Goal: Task Accomplishment & Management: Complete application form

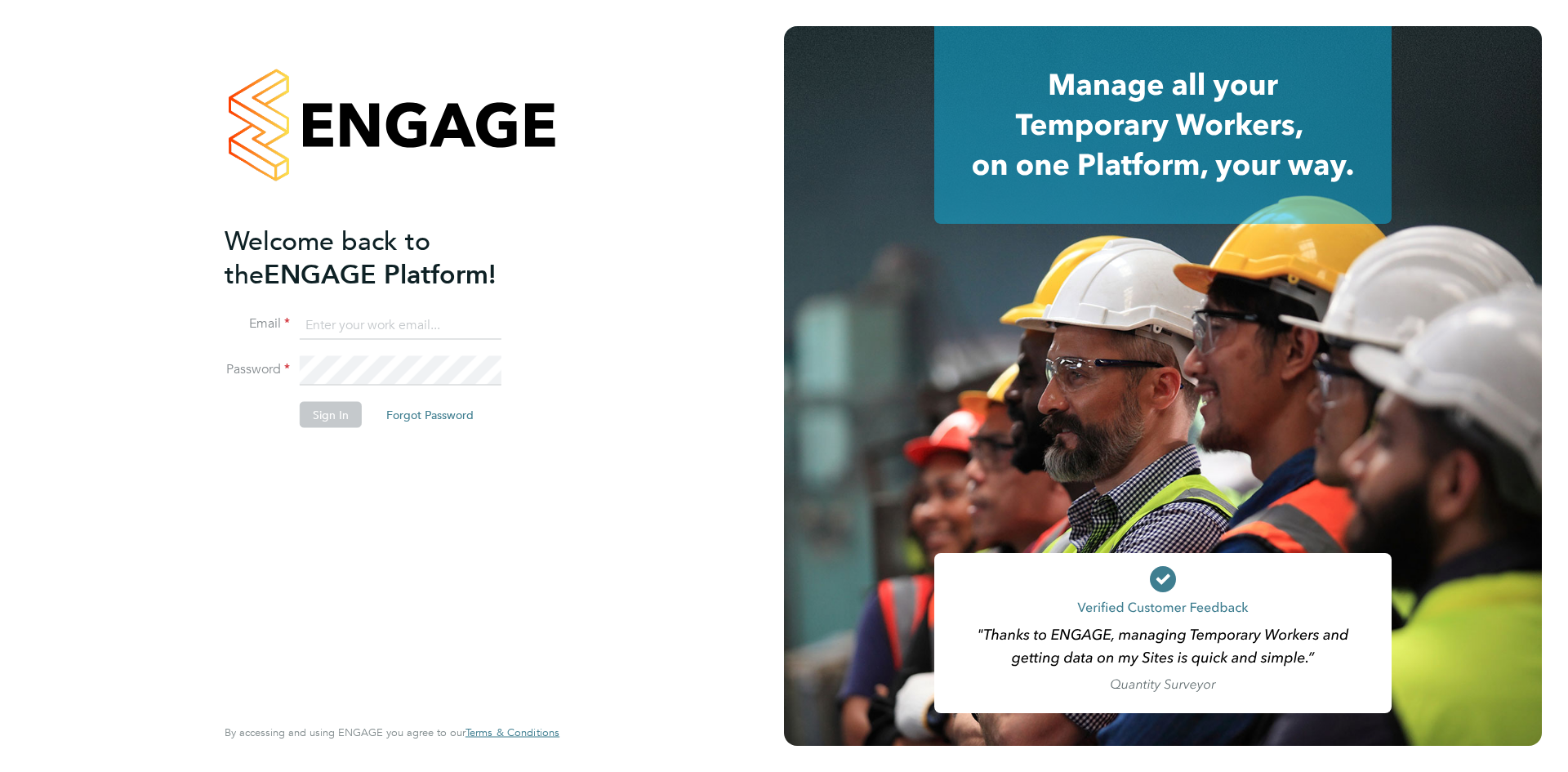
click at [410, 322] on input at bounding box center [400, 324] width 202 height 29
type input "andrew@akadsolutions.com"
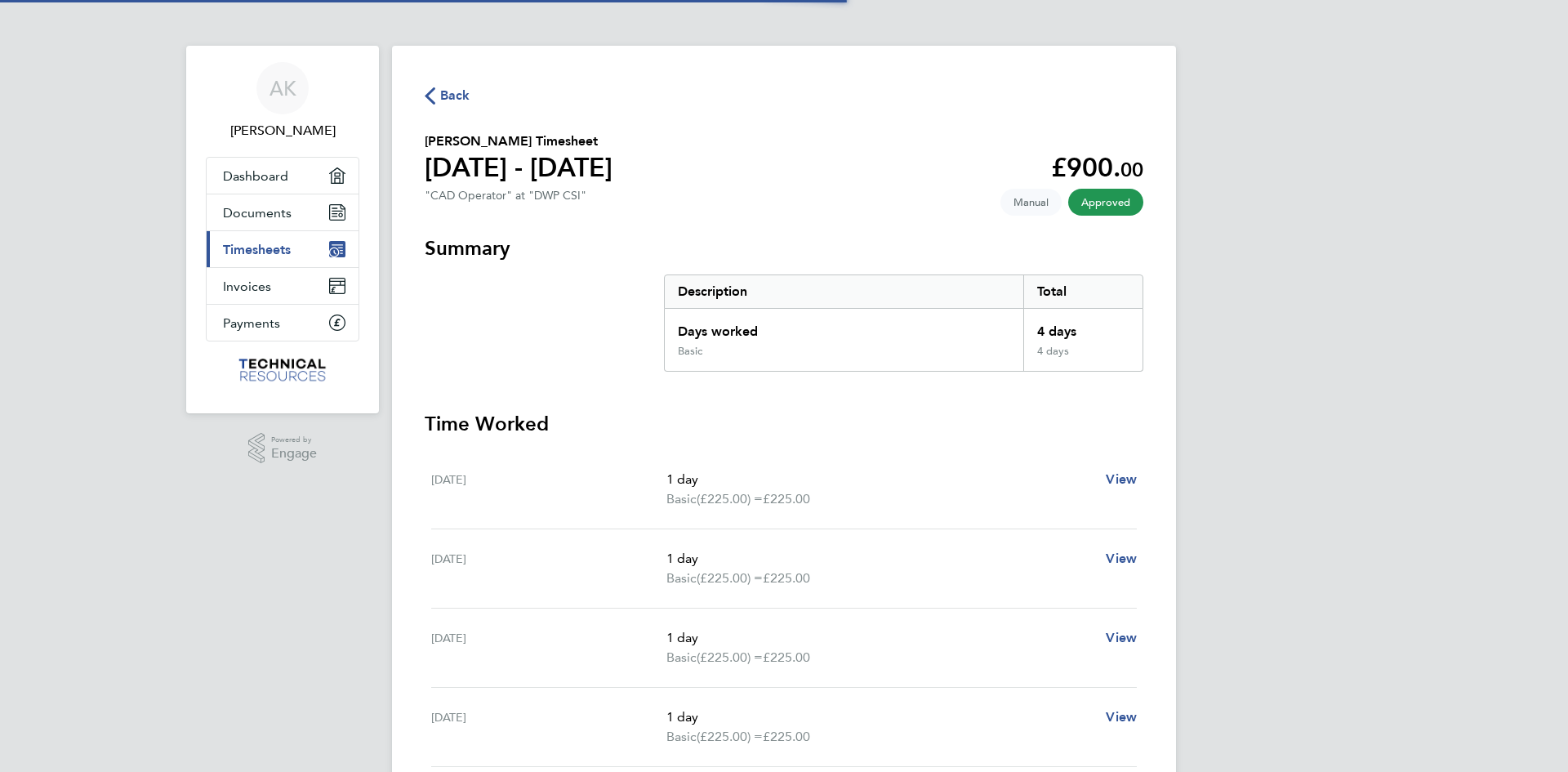
click at [289, 256] on span "Timesheets" at bounding box center [256, 249] width 68 height 16
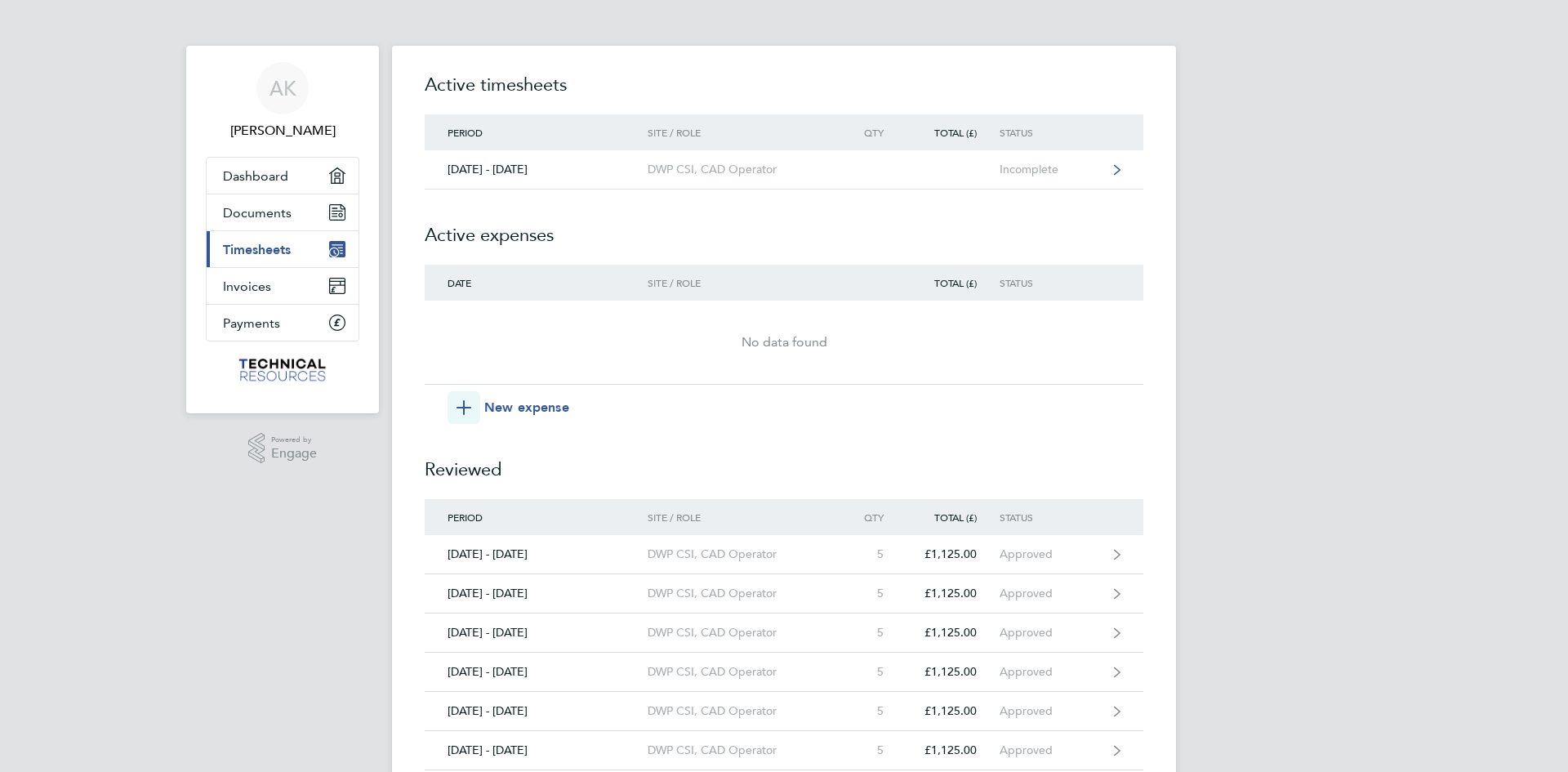
click at [606, 171] on div "[DATE] - [DATE]" at bounding box center [536, 169] width 223 height 14
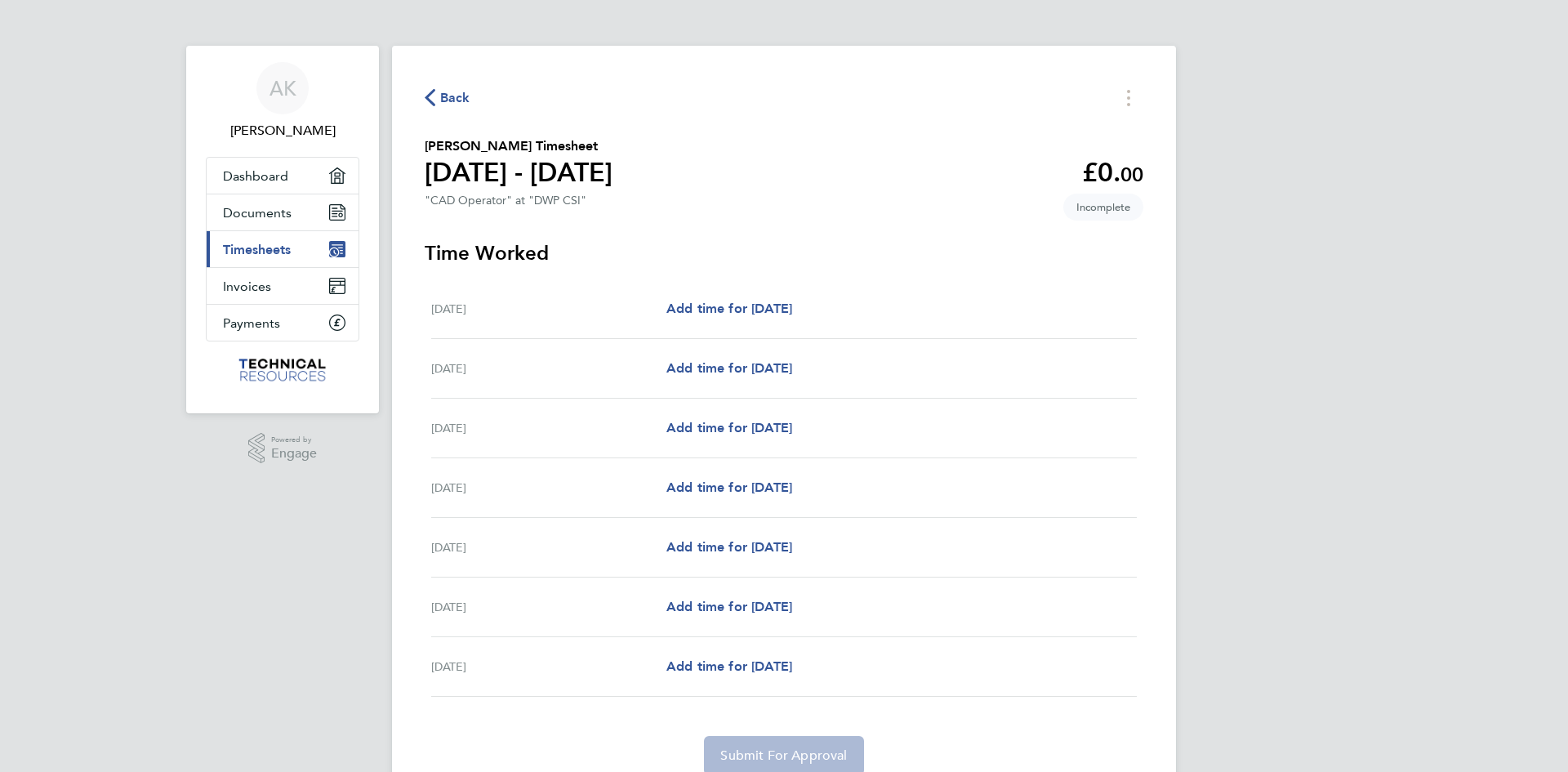
click at [694, 321] on div "[DATE] Add time for [DATE] Add time for [DATE]" at bounding box center [784, 309] width 706 height 60
click at [703, 303] on span "Add time for [DATE]" at bounding box center [729, 308] width 126 height 16
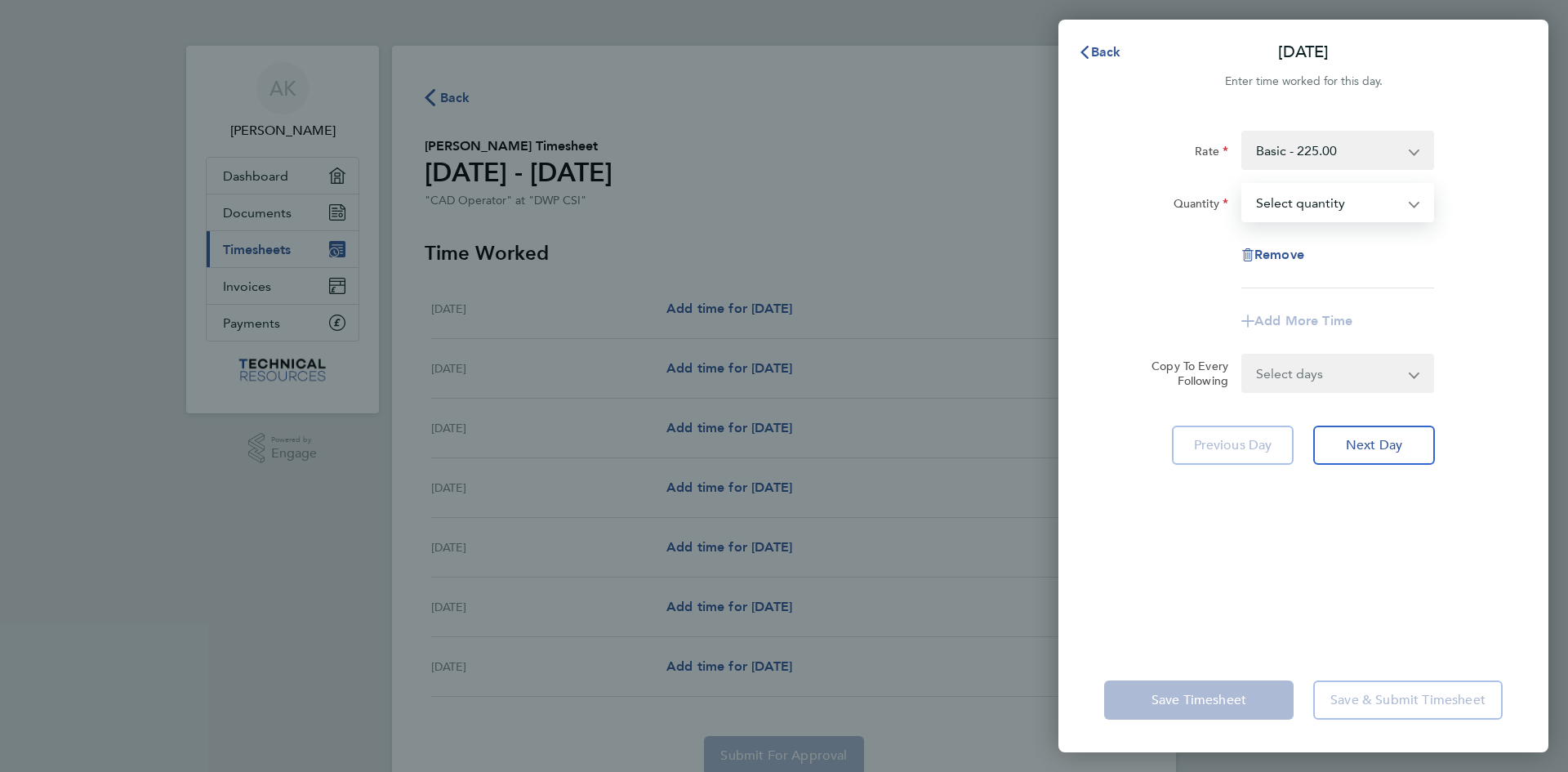
click at [1322, 209] on select "Select quantity 0.5 1" at bounding box center [1327, 202] width 170 height 36
select select "1"
click at [1243, 184] on select "Select quantity 0.5 1" at bounding box center [1327, 202] width 170 height 36
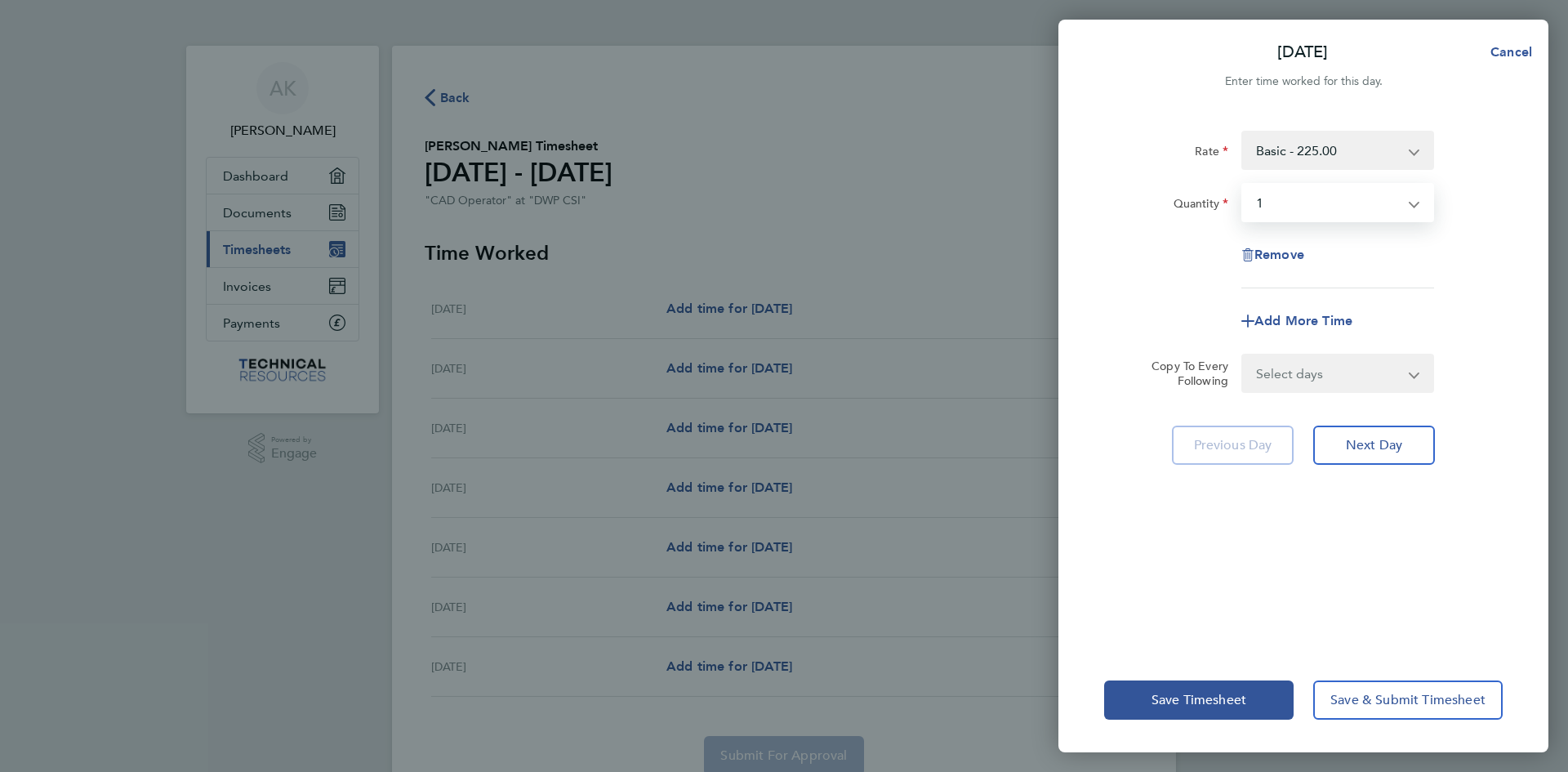
click at [1296, 372] on select "Select days Day Weekday (Mon-Fri) Weekend (Sat-Sun) [DATE] [DATE] [DATE] [DATE]…" at bounding box center [1328, 373] width 172 height 36
select select "WEEKDAY"
click at [1243, 355] on select "Select days Day Weekday (Mon-Fri) Weekend (Sat-Sun) [DATE] [DATE] [DATE] [DATE]…" at bounding box center [1328, 373] width 172 height 36
select select "[DATE]"
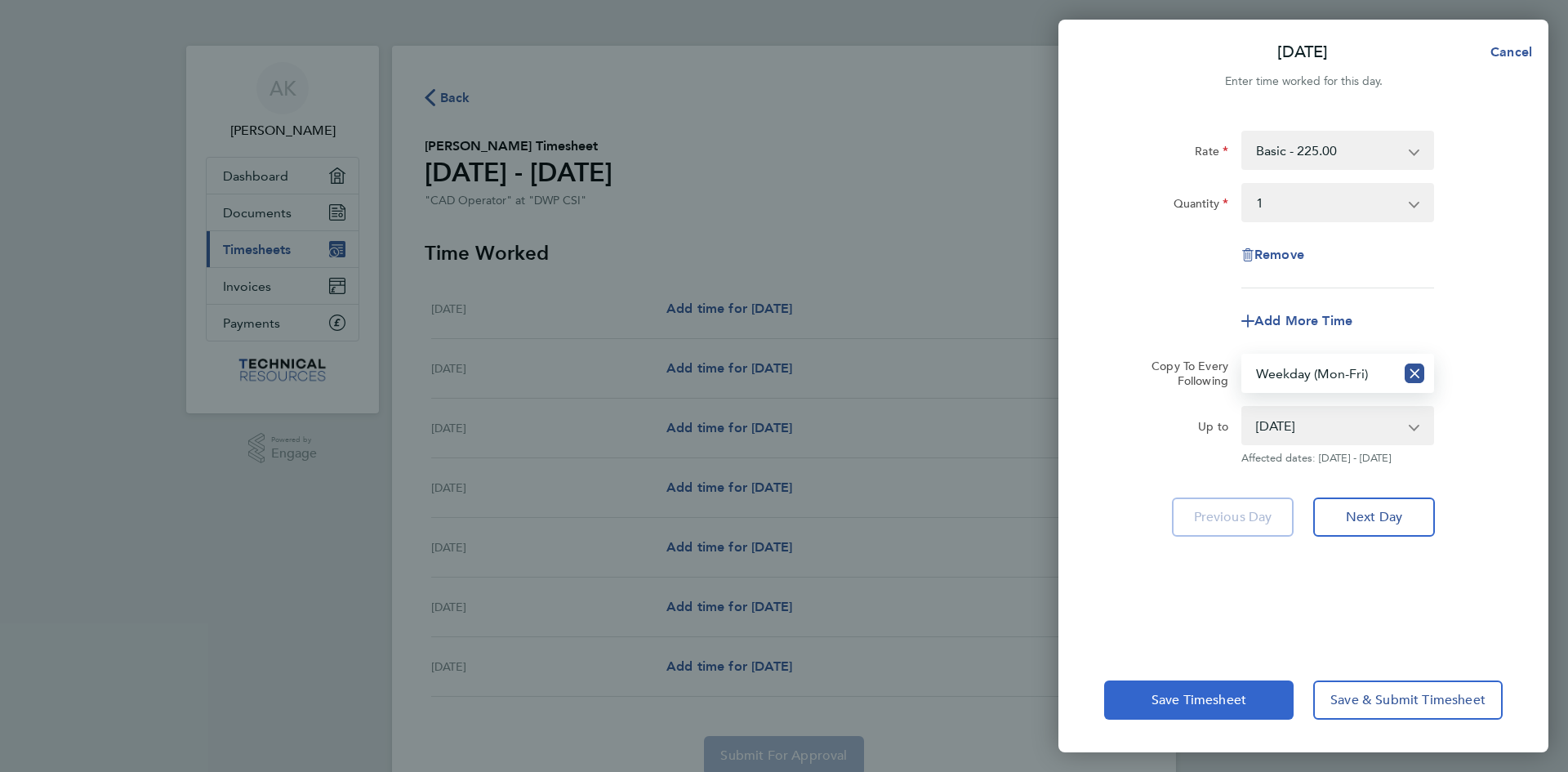
click at [1219, 691] on button "Save Timesheet" at bounding box center [1199, 700] width 189 height 39
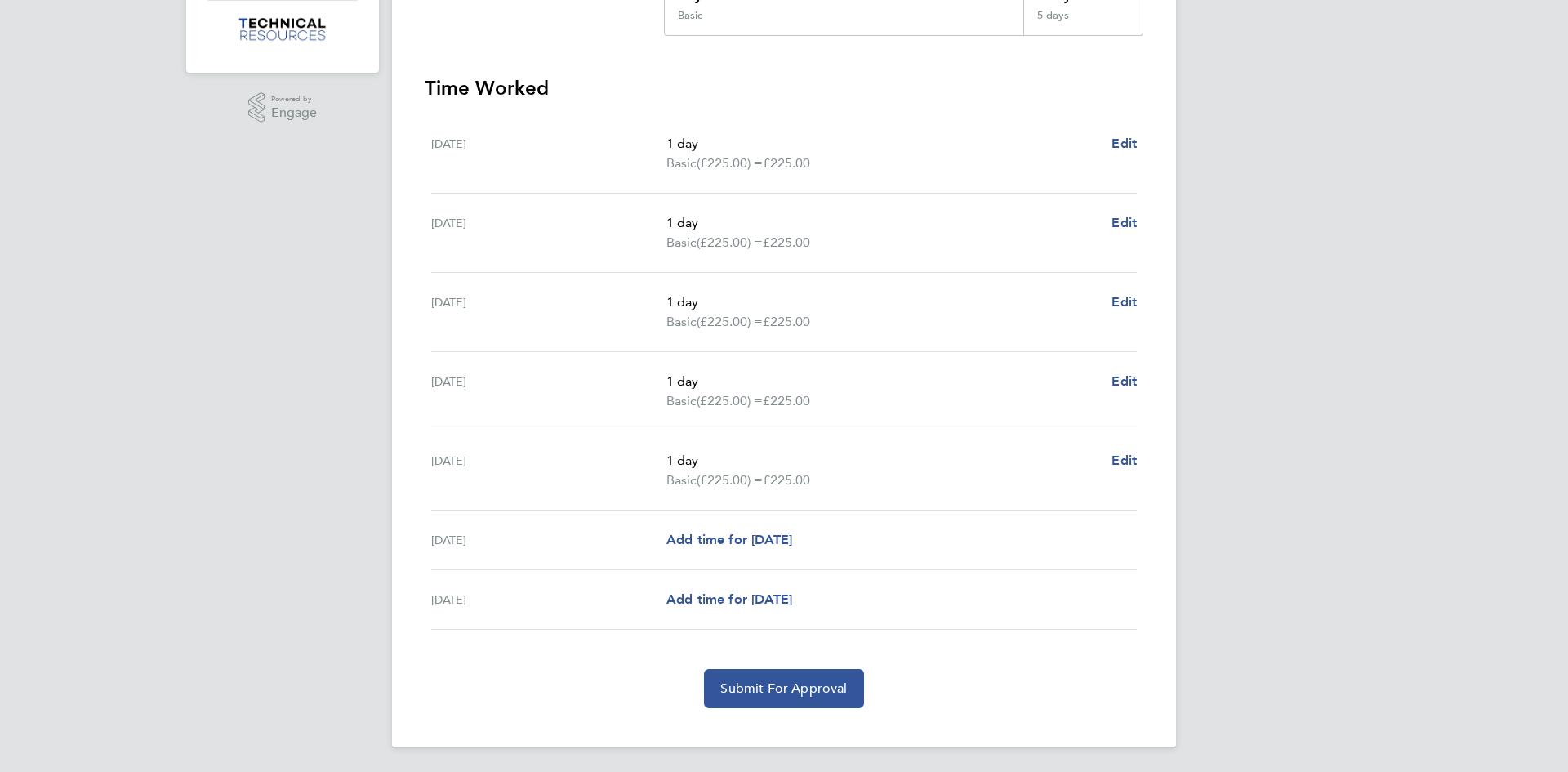
scroll to position [342, 0]
click at [797, 686] on span "Submit For Approval" at bounding box center [784, 687] width 127 height 17
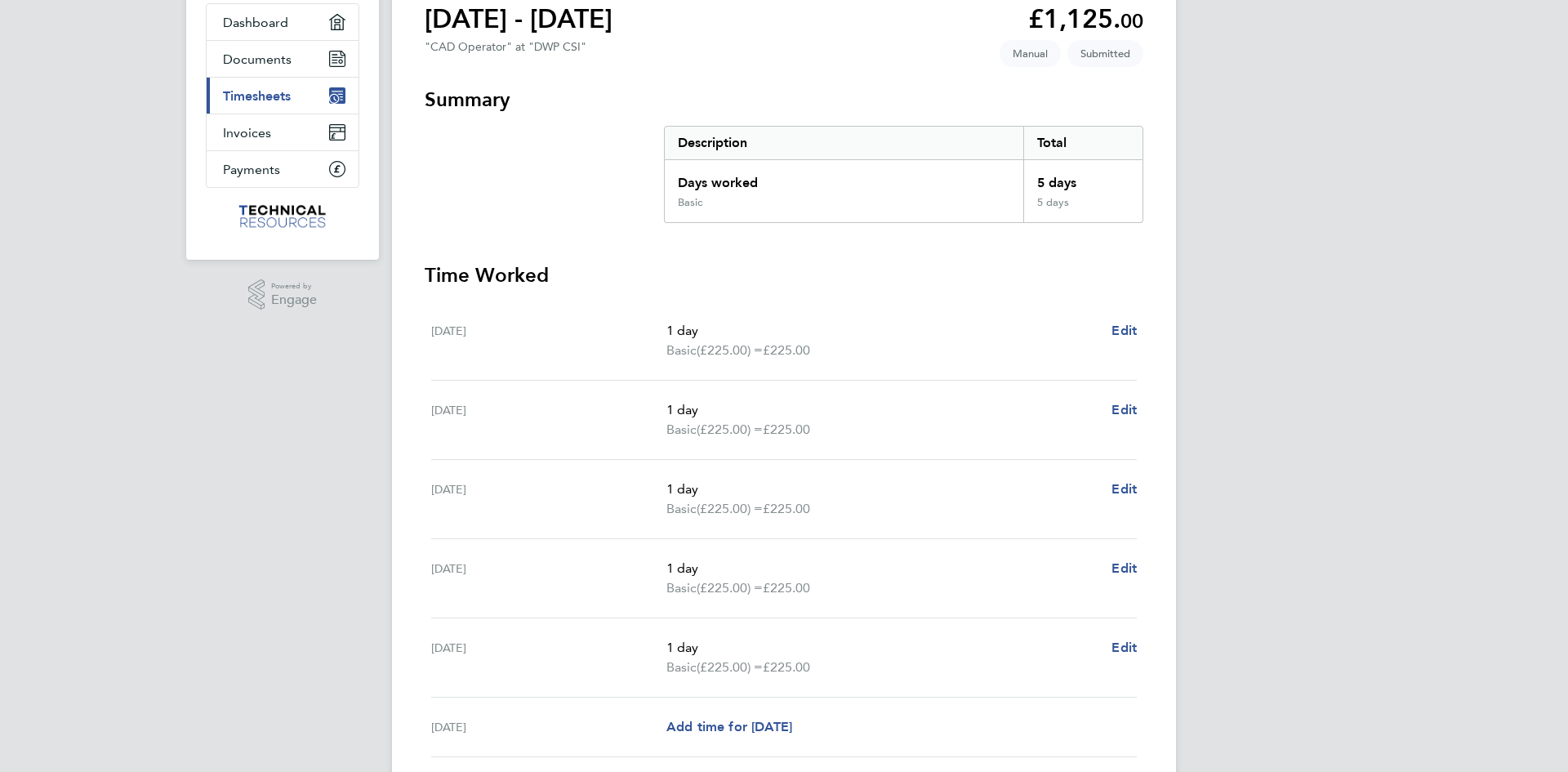
scroll to position [0, 0]
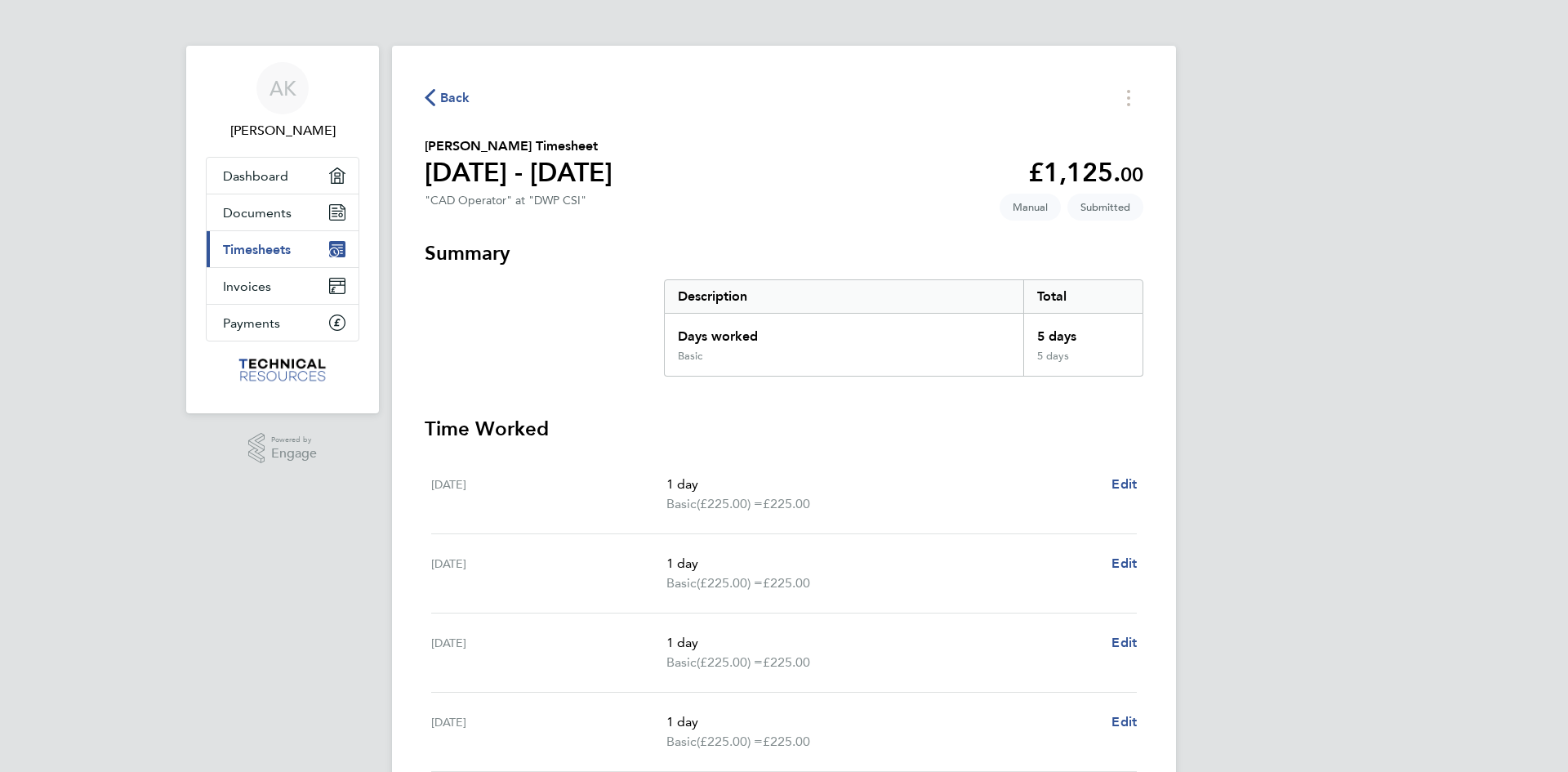
click at [280, 250] on span "Timesheets" at bounding box center [256, 249] width 68 height 16
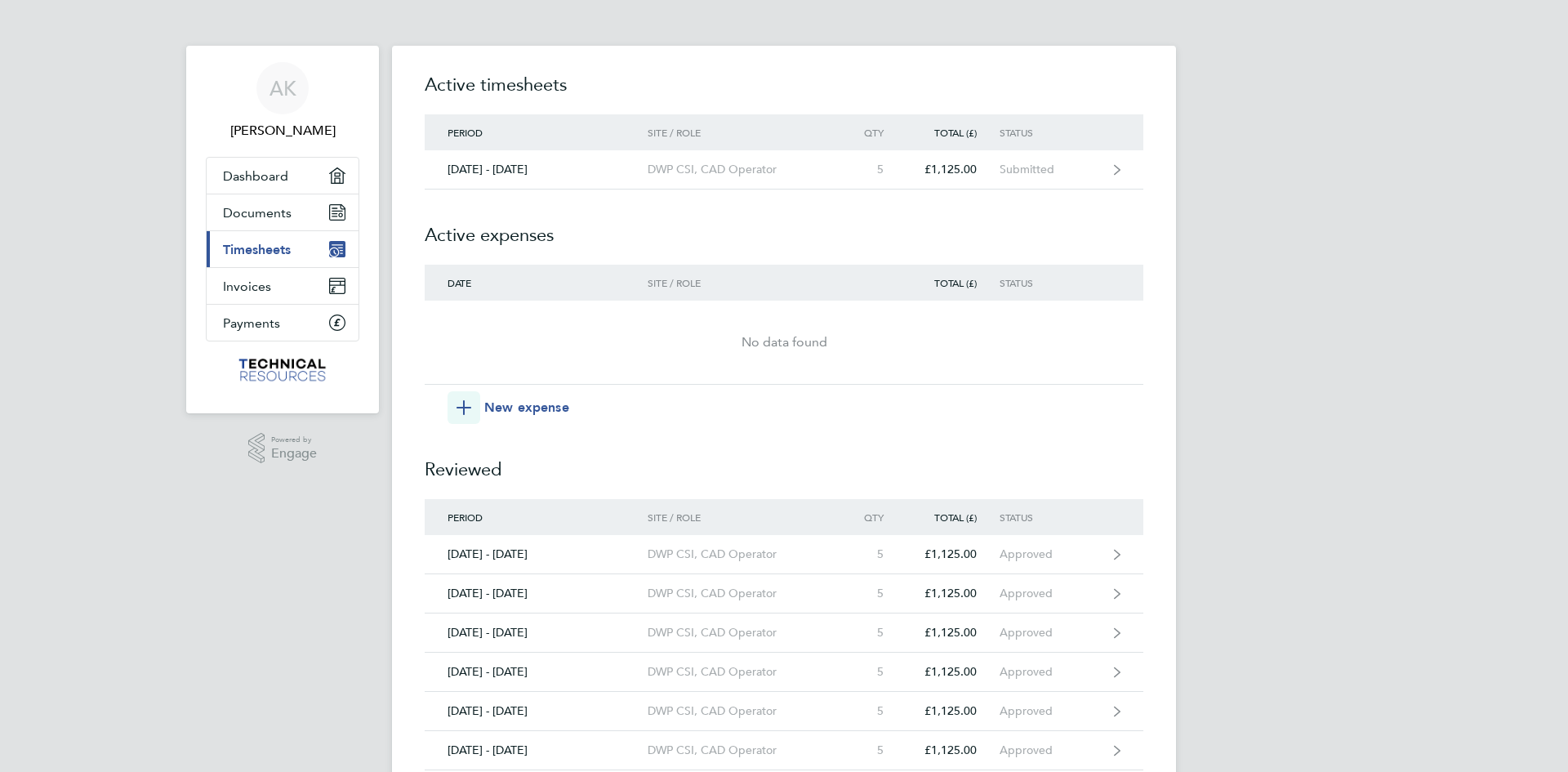
click at [281, 256] on span "Timesheets" at bounding box center [256, 249] width 68 height 16
click at [271, 250] on span "Timesheets" at bounding box center [256, 249] width 68 height 16
click at [266, 212] on span "Documents" at bounding box center [257, 213] width 69 height 16
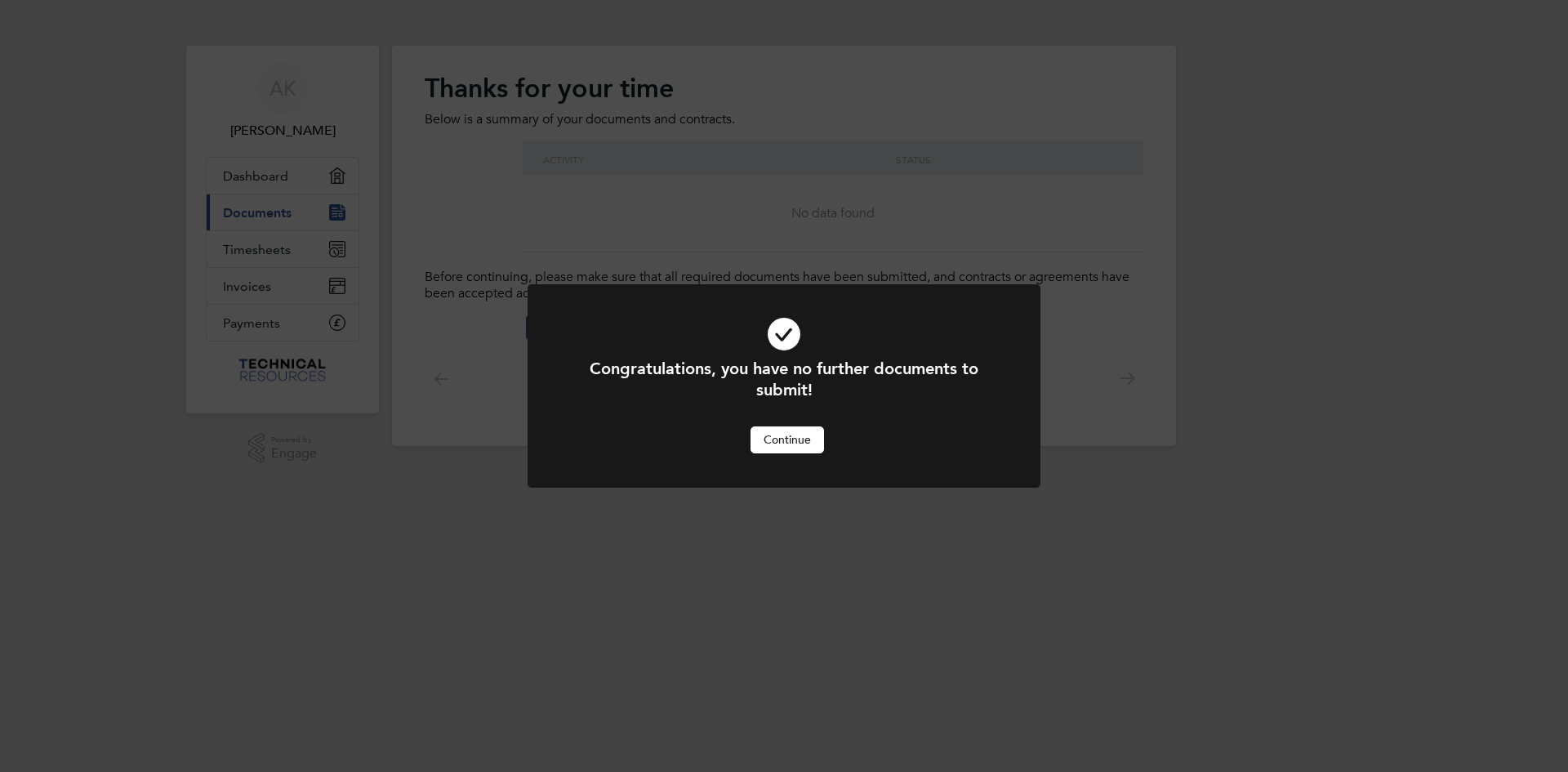
click at [779, 443] on button "Continue" at bounding box center [787, 440] width 73 height 26
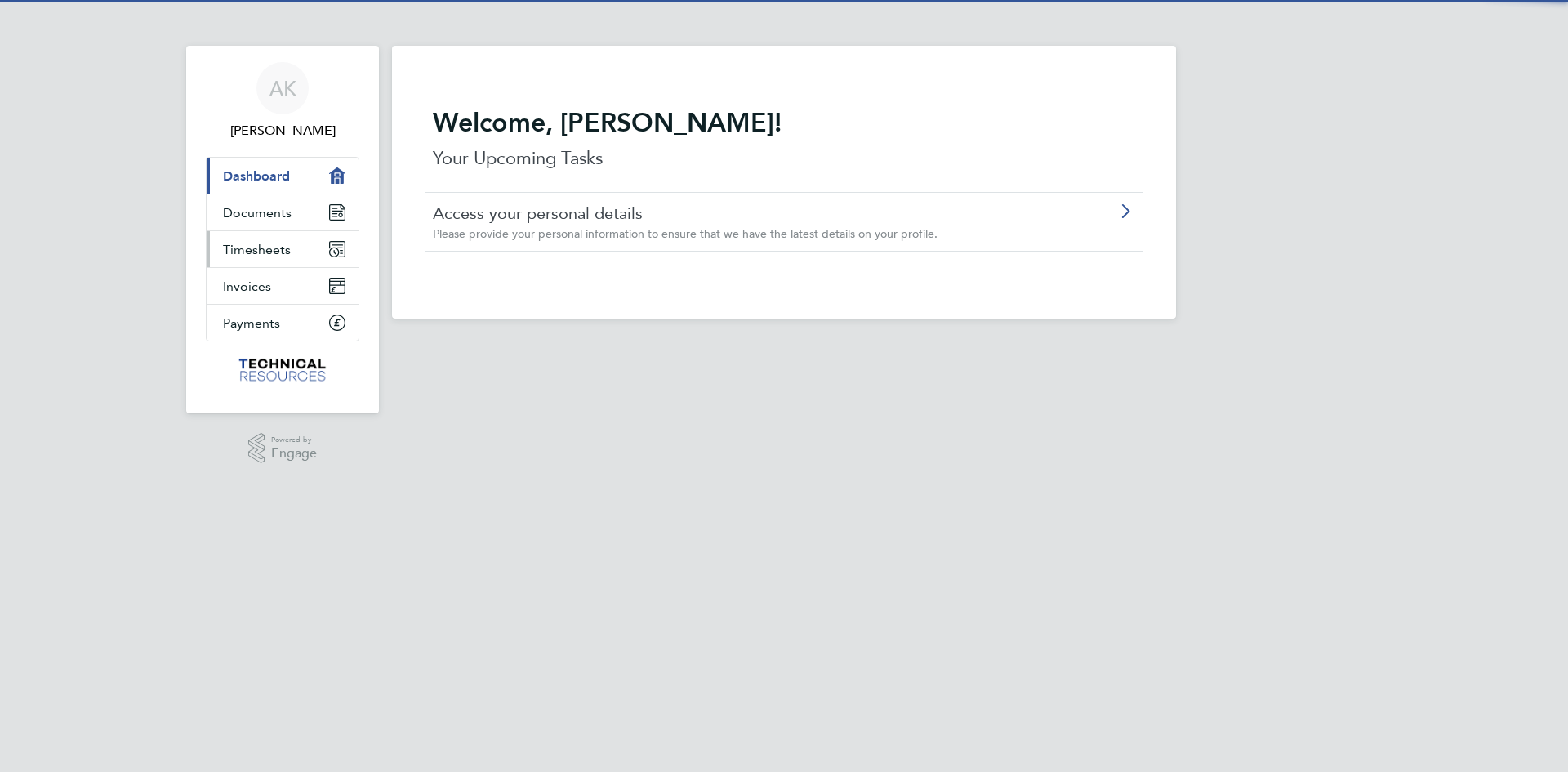
click at [279, 252] on span "Timesheets" at bounding box center [256, 249] width 68 height 16
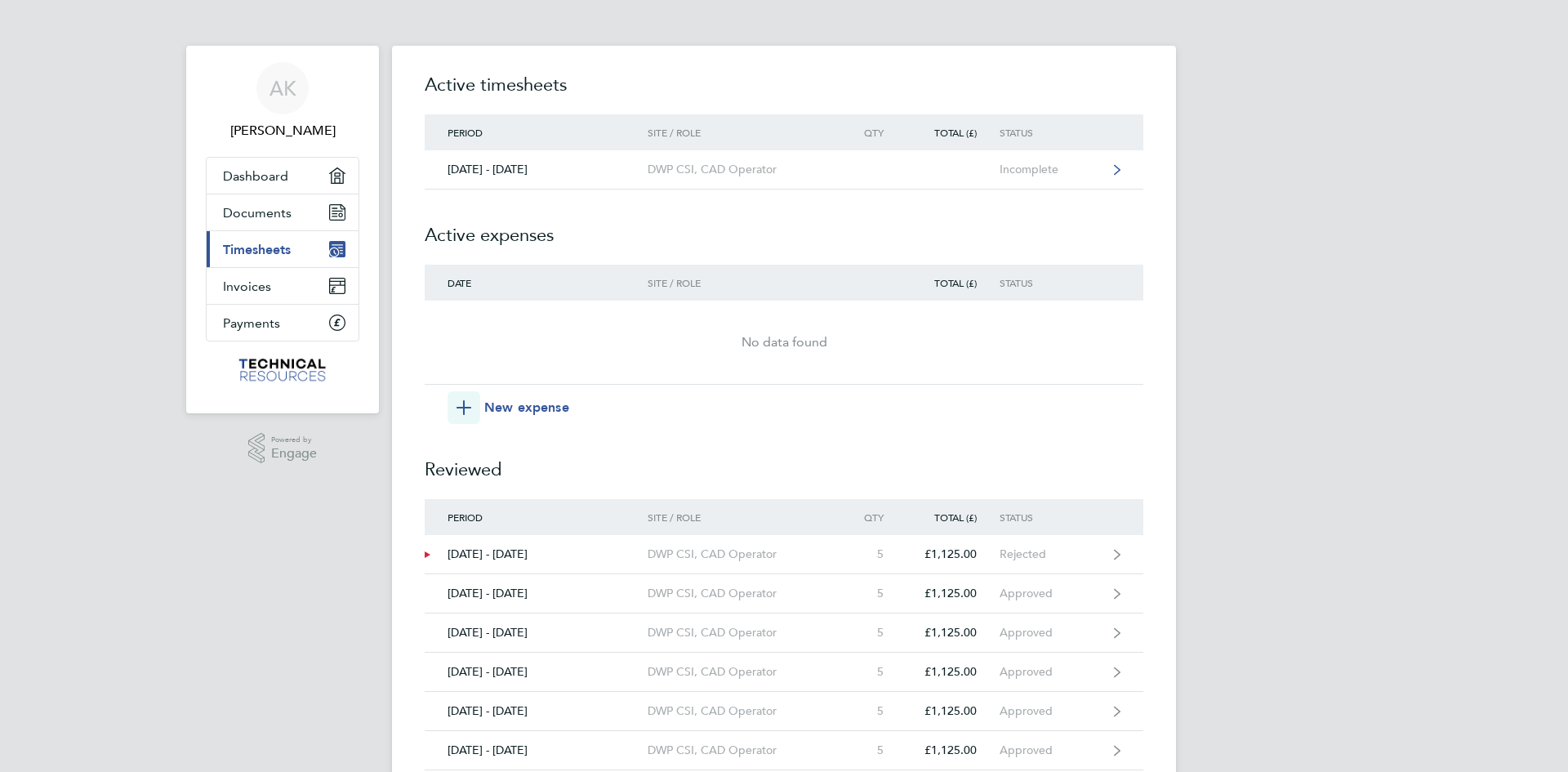
click at [723, 173] on div "DWP CSI, CAD Operator" at bounding box center [741, 169] width 187 height 14
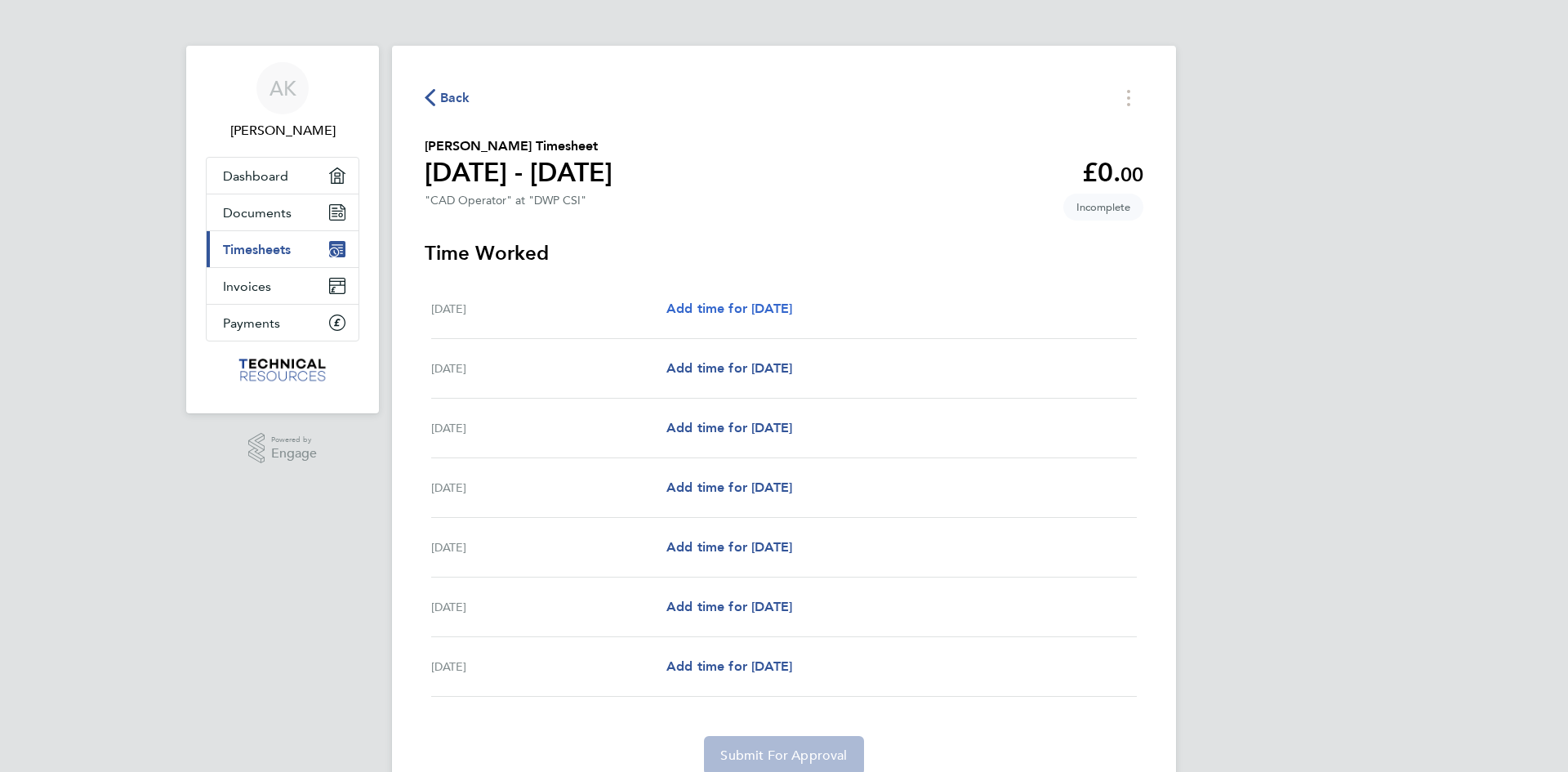
click at [704, 306] on span "Add time for [DATE]" at bounding box center [729, 308] width 126 height 16
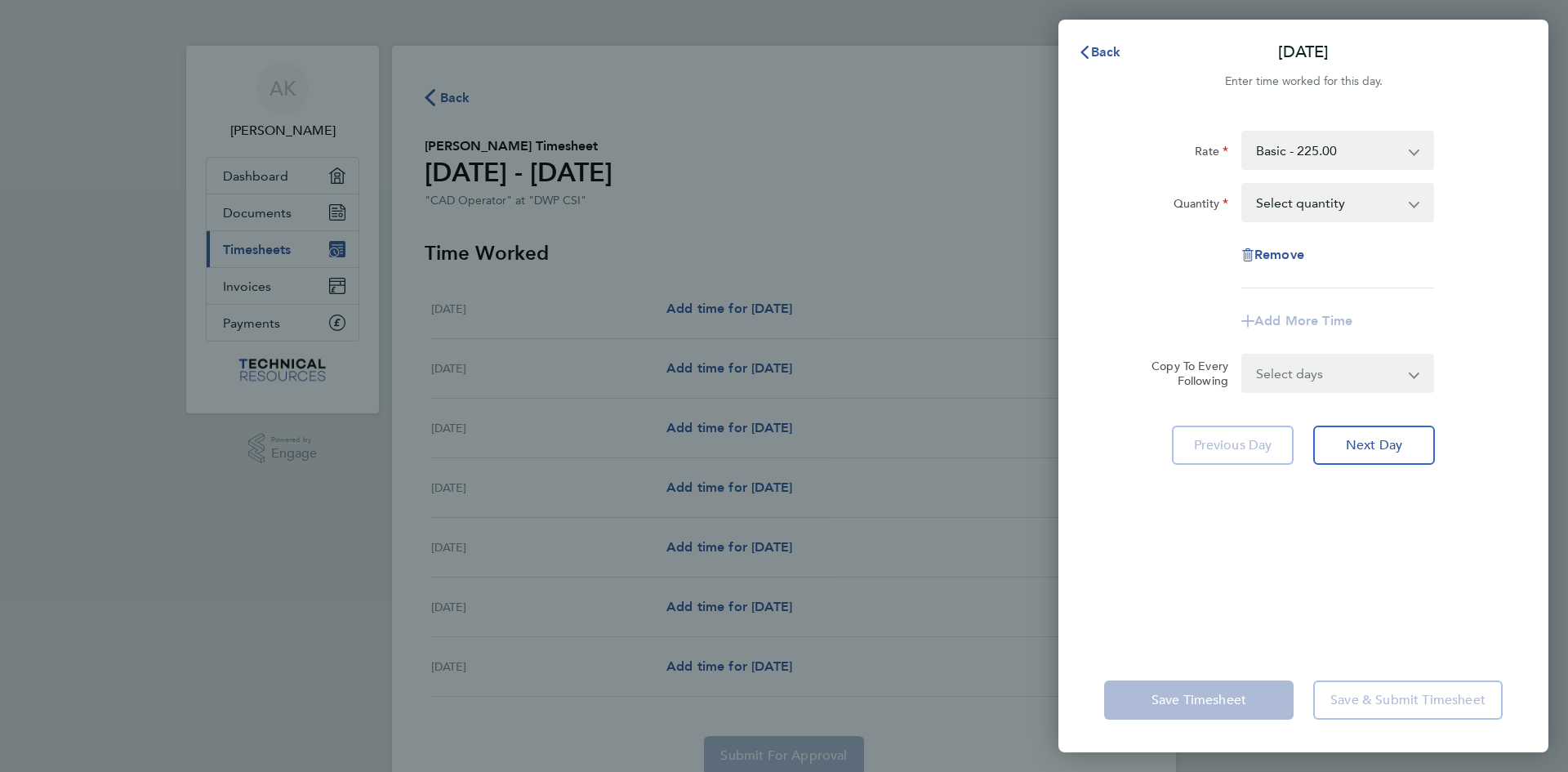
click at [1303, 206] on select "Select quantity 0.5 1" at bounding box center [1327, 202] width 170 height 36
select select "1"
click at [1243, 184] on select "Select quantity 0.5 1" at bounding box center [1327, 202] width 170 height 36
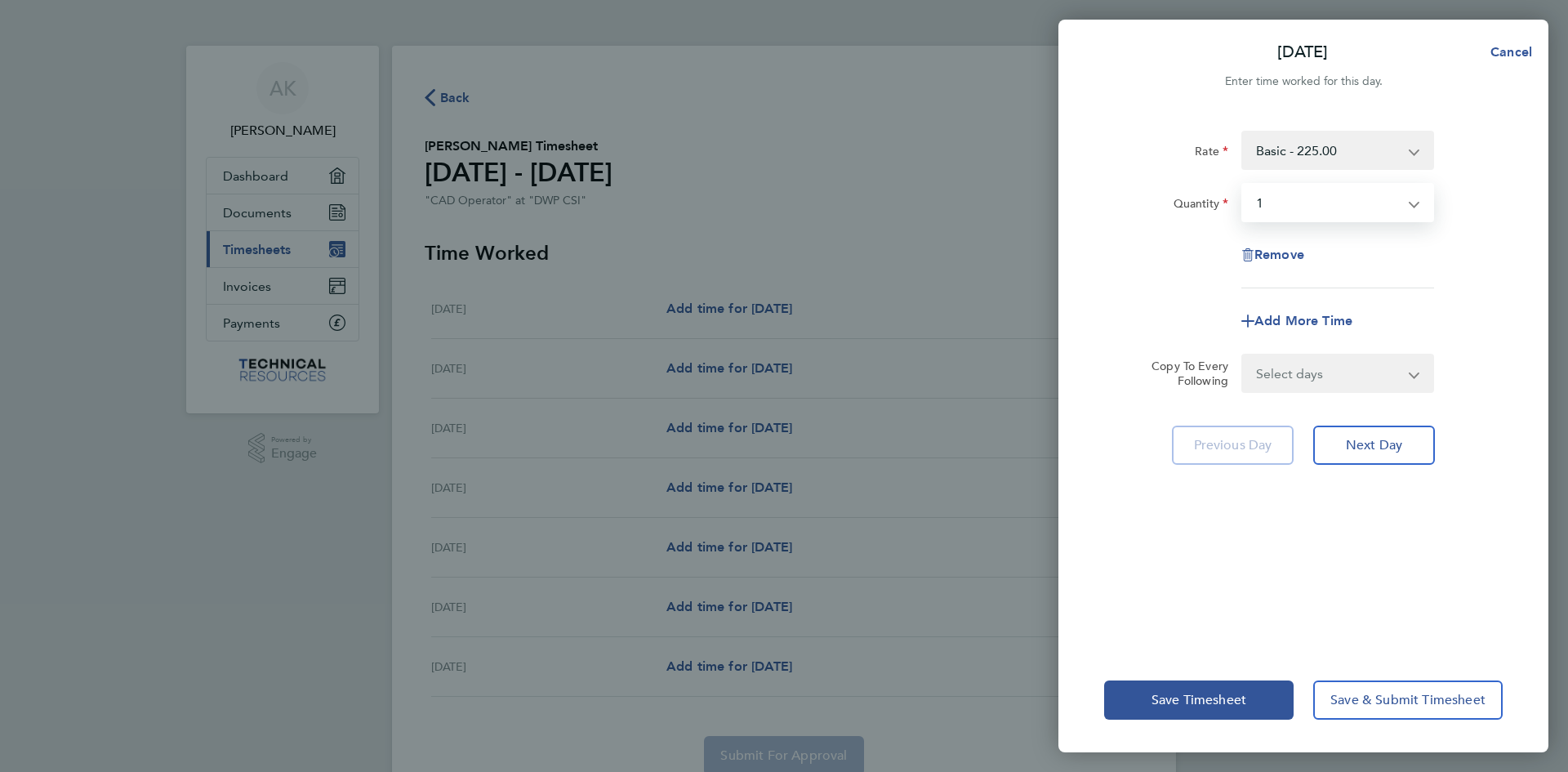
click at [1314, 361] on select "Select days Day Weekday (Mon-Fri) Weekend (Sat-Sun) [DATE] [DATE] [DATE] [DATE]…" at bounding box center [1328, 373] width 172 height 36
select select "WEEKDAY"
click at [1243, 355] on select "Select days Day Weekday (Mon-Fri) Weekend (Sat-Sun) [DATE] [DATE] [DATE] [DATE]…" at bounding box center [1328, 373] width 172 height 36
select select "[DATE]"
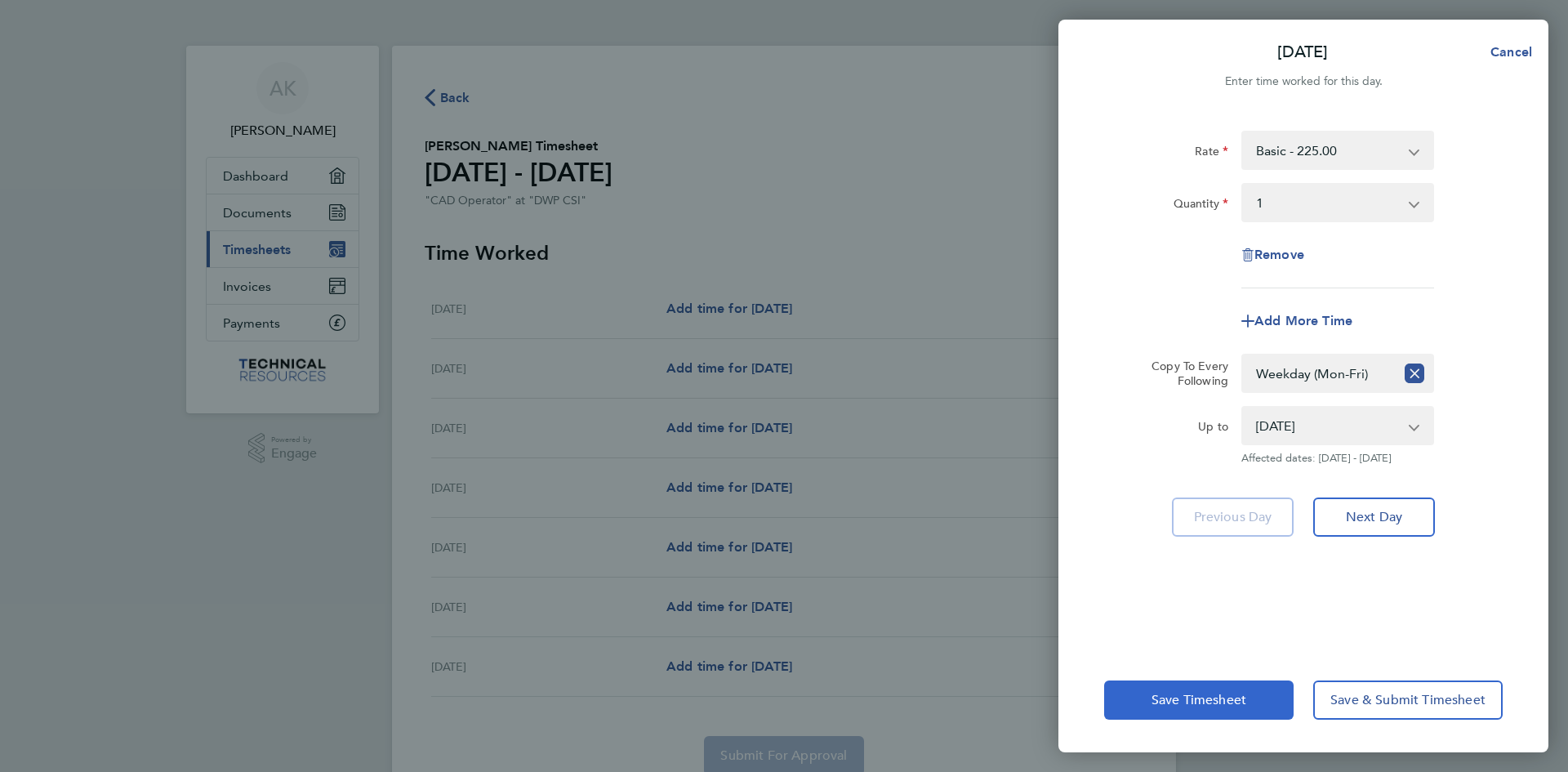
click at [1220, 690] on button "Save Timesheet" at bounding box center [1199, 700] width 189 height 39
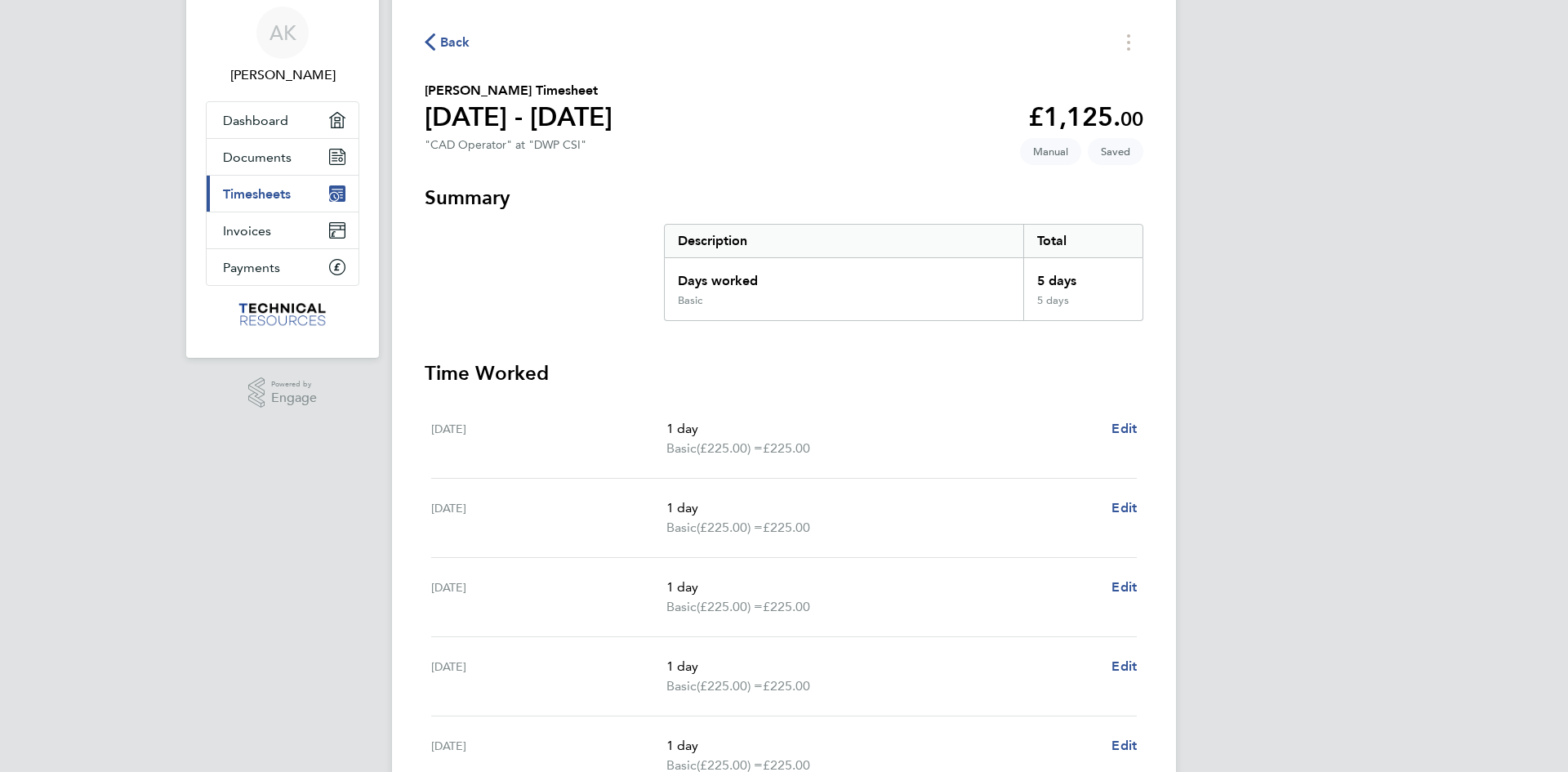
scroll to position [82, 0]
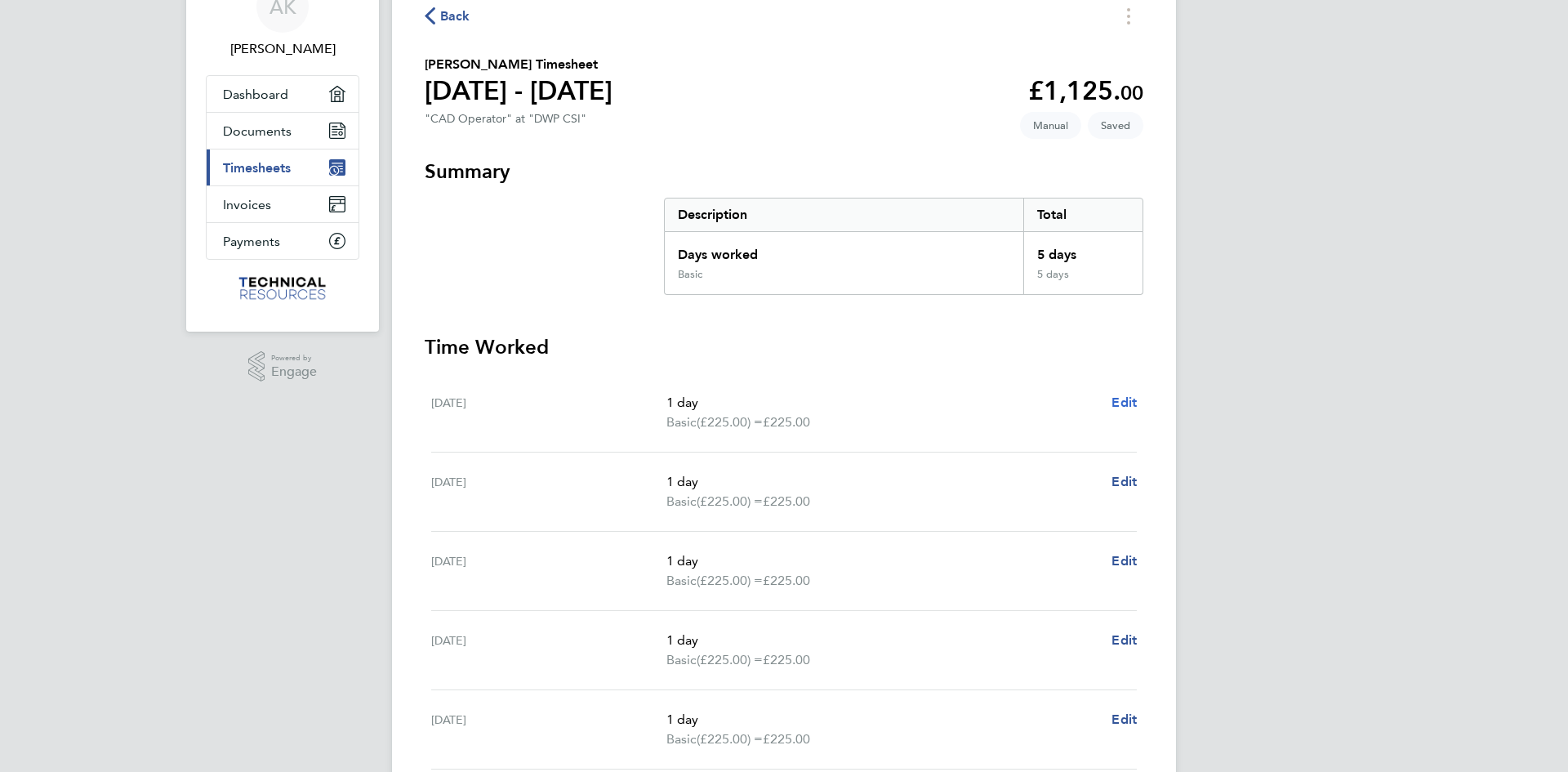
click at [1127, 399] on span "Edit" at bounding box center [1124, 403] width 26 height 16
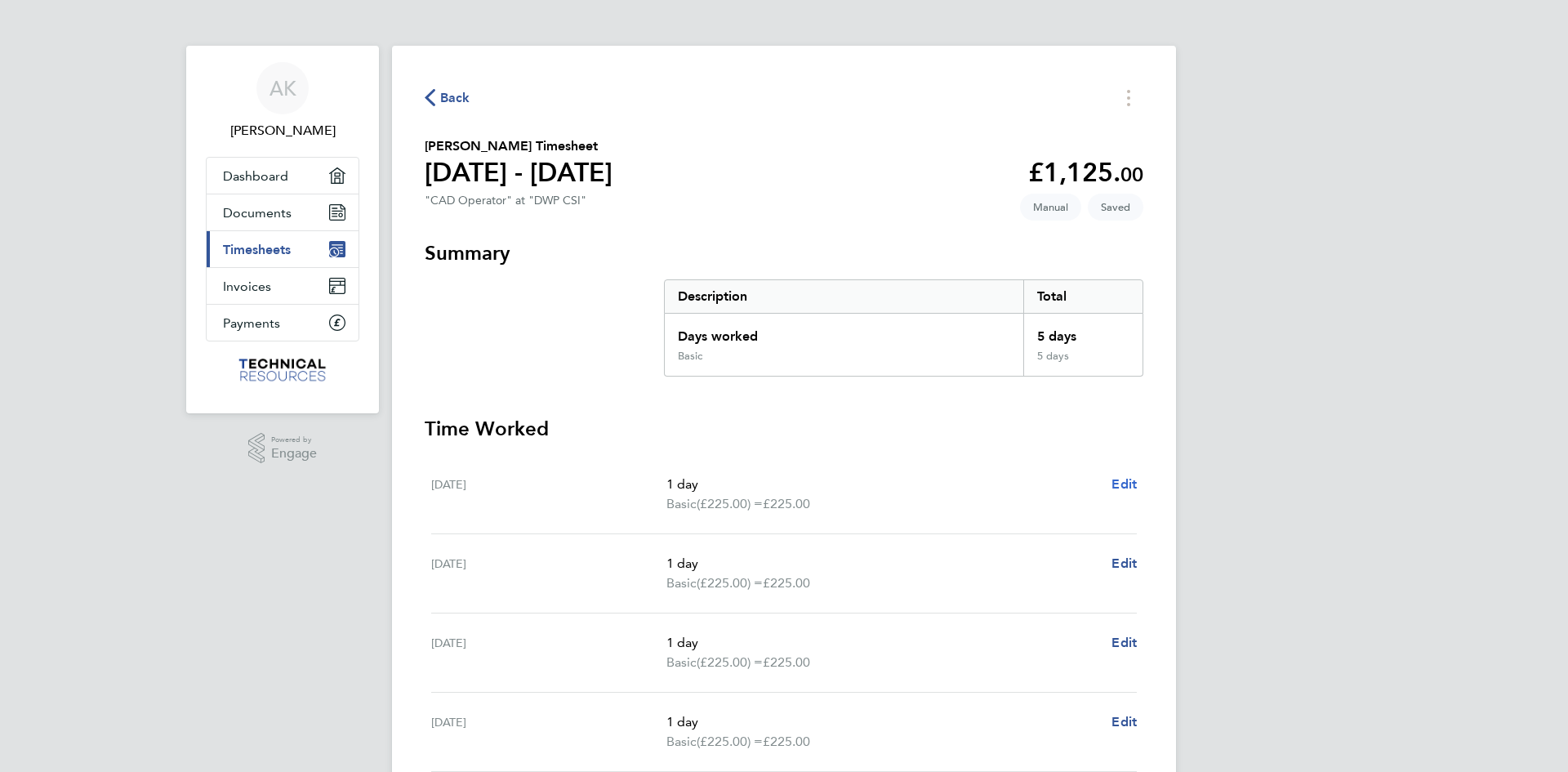
select select "1"
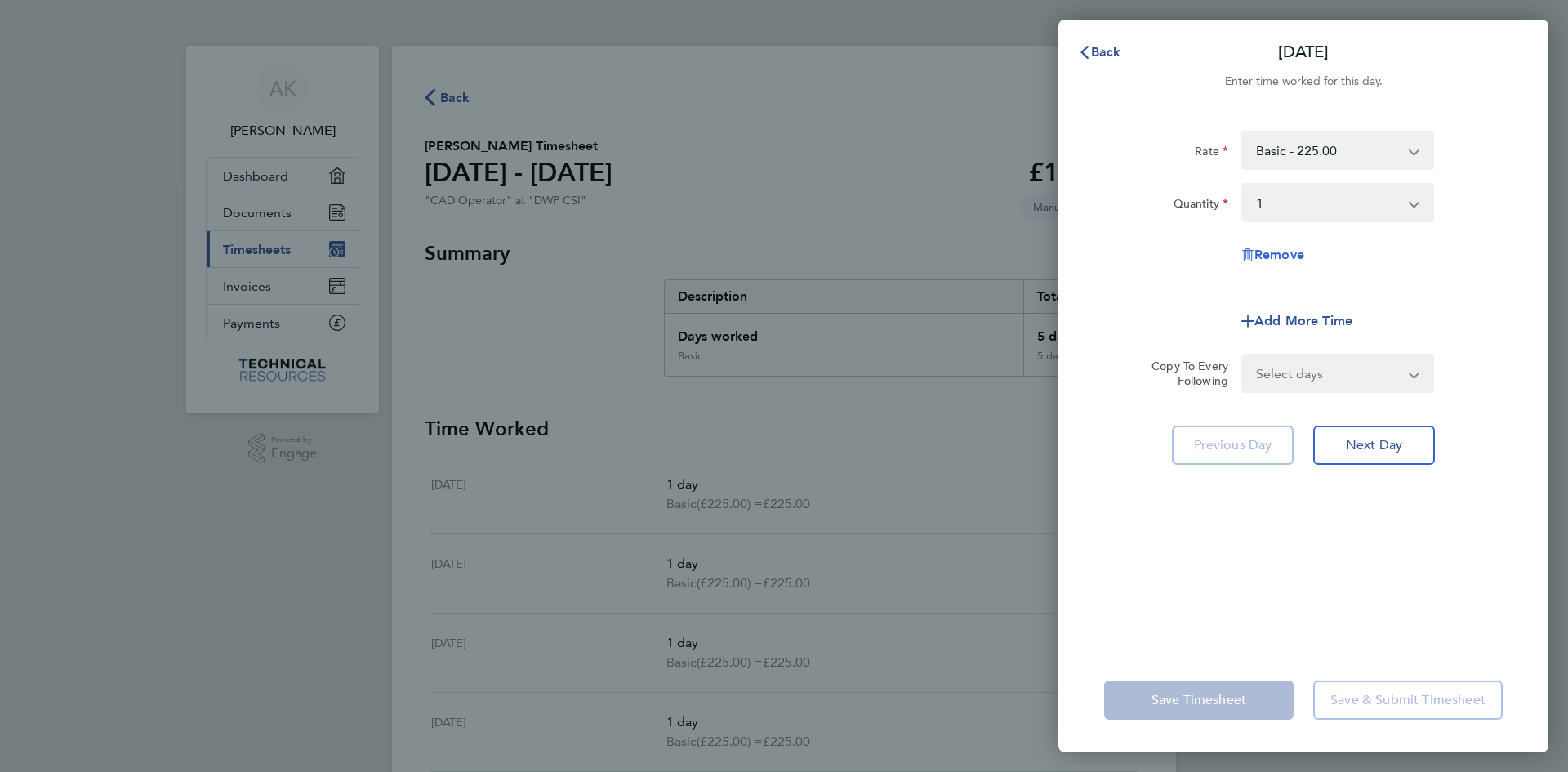
click at [1283, 260] on span "Remove" at bounding box center [1279, 255] width 50 height 16
select select "null"
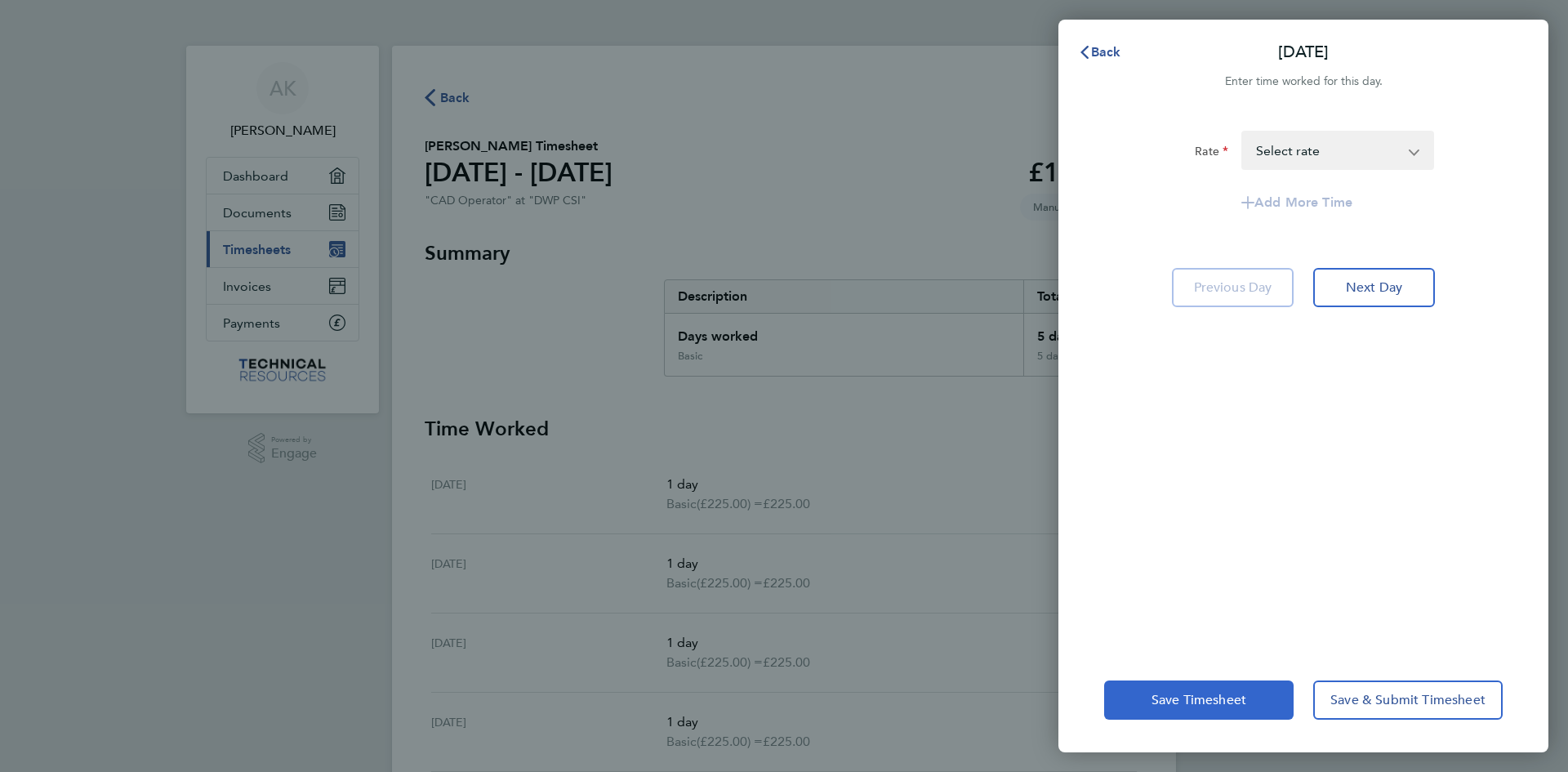
click at [1219, 698] on span "Save Timesheet" at bounding box center [1199, 700] width 94 height 17
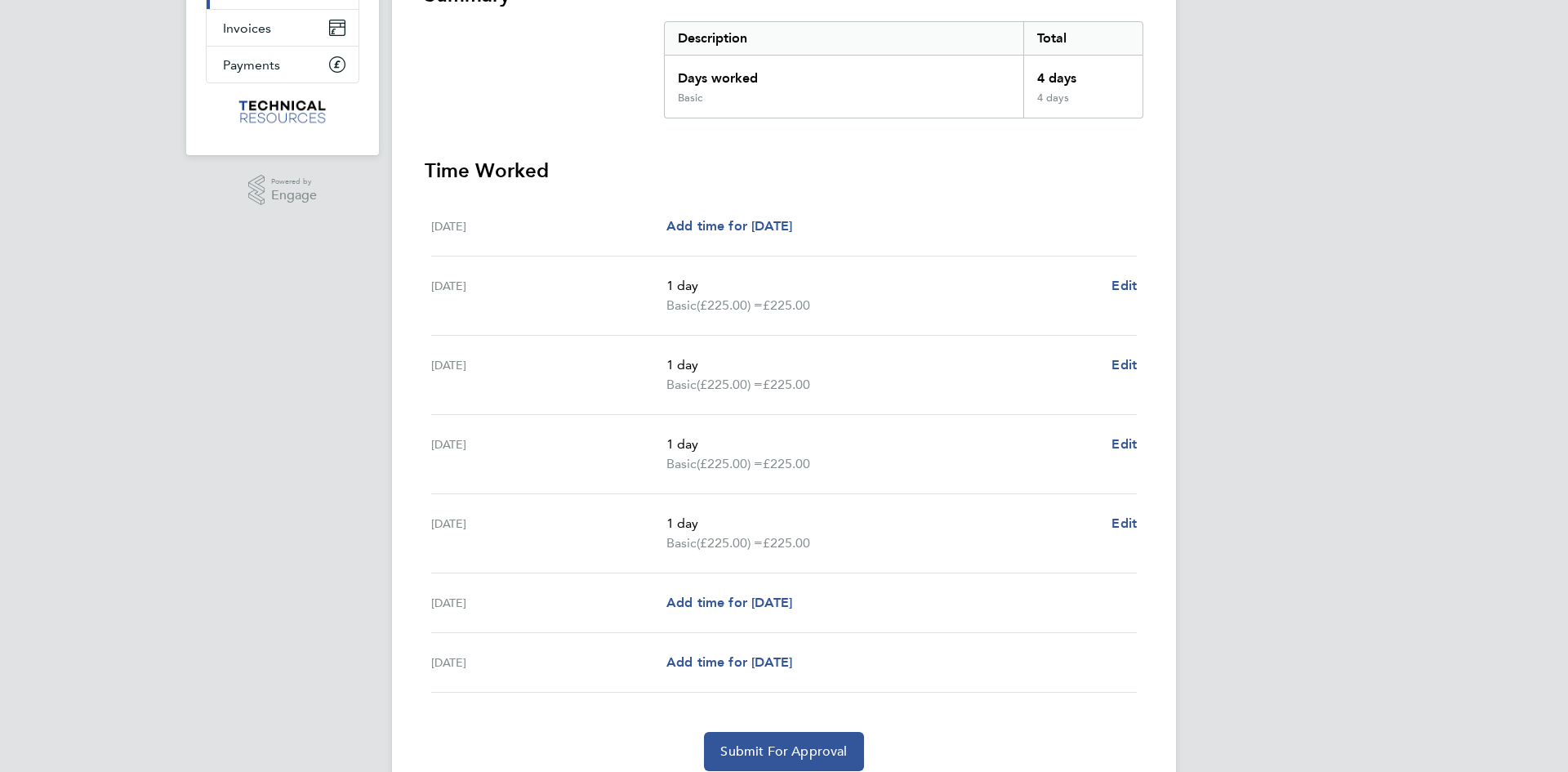
scroll to position [323, 0]
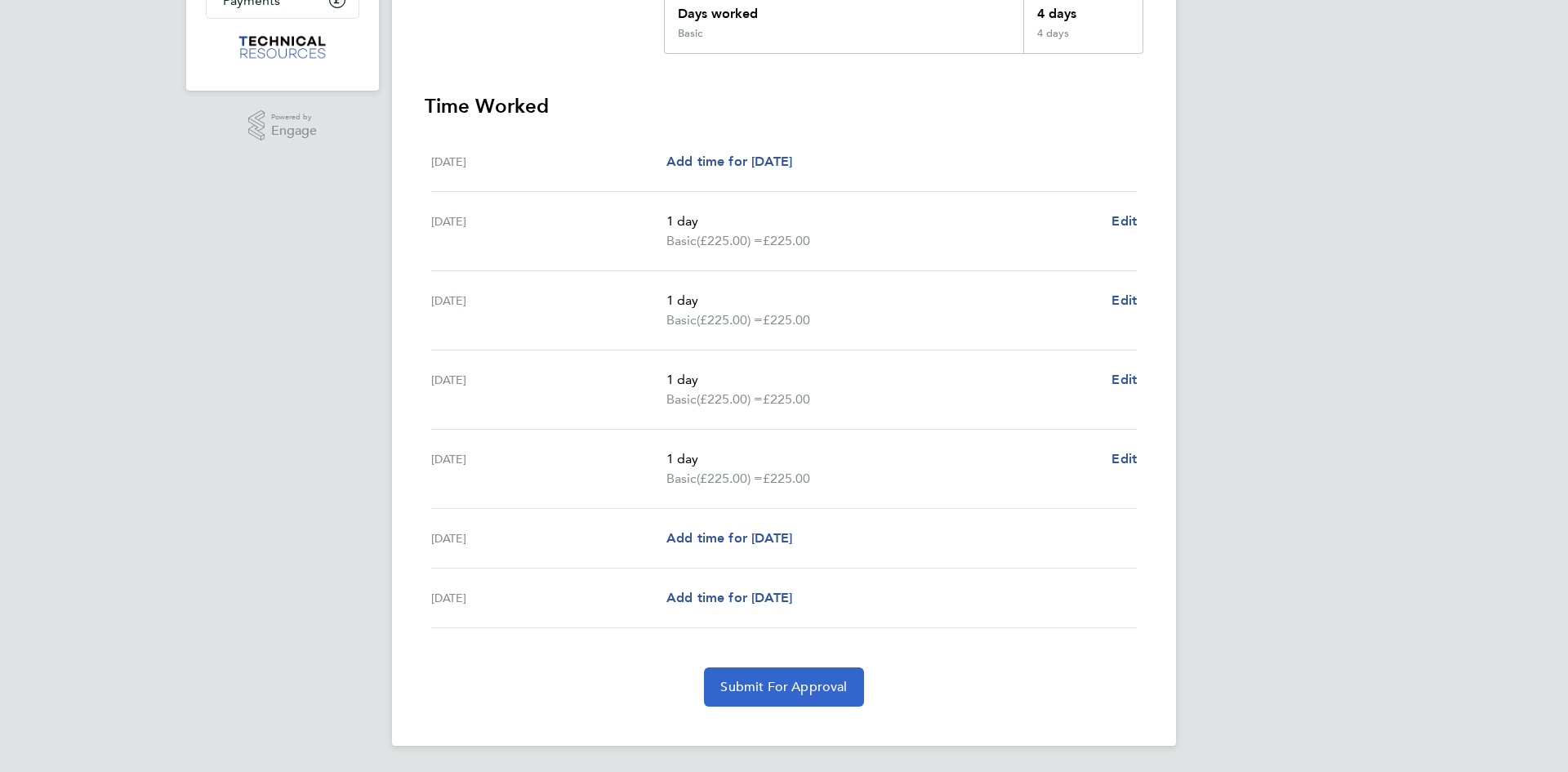
click at [778, 680] on span "Submit For Approval" at bounding box center [784, 687] width 127 height 17
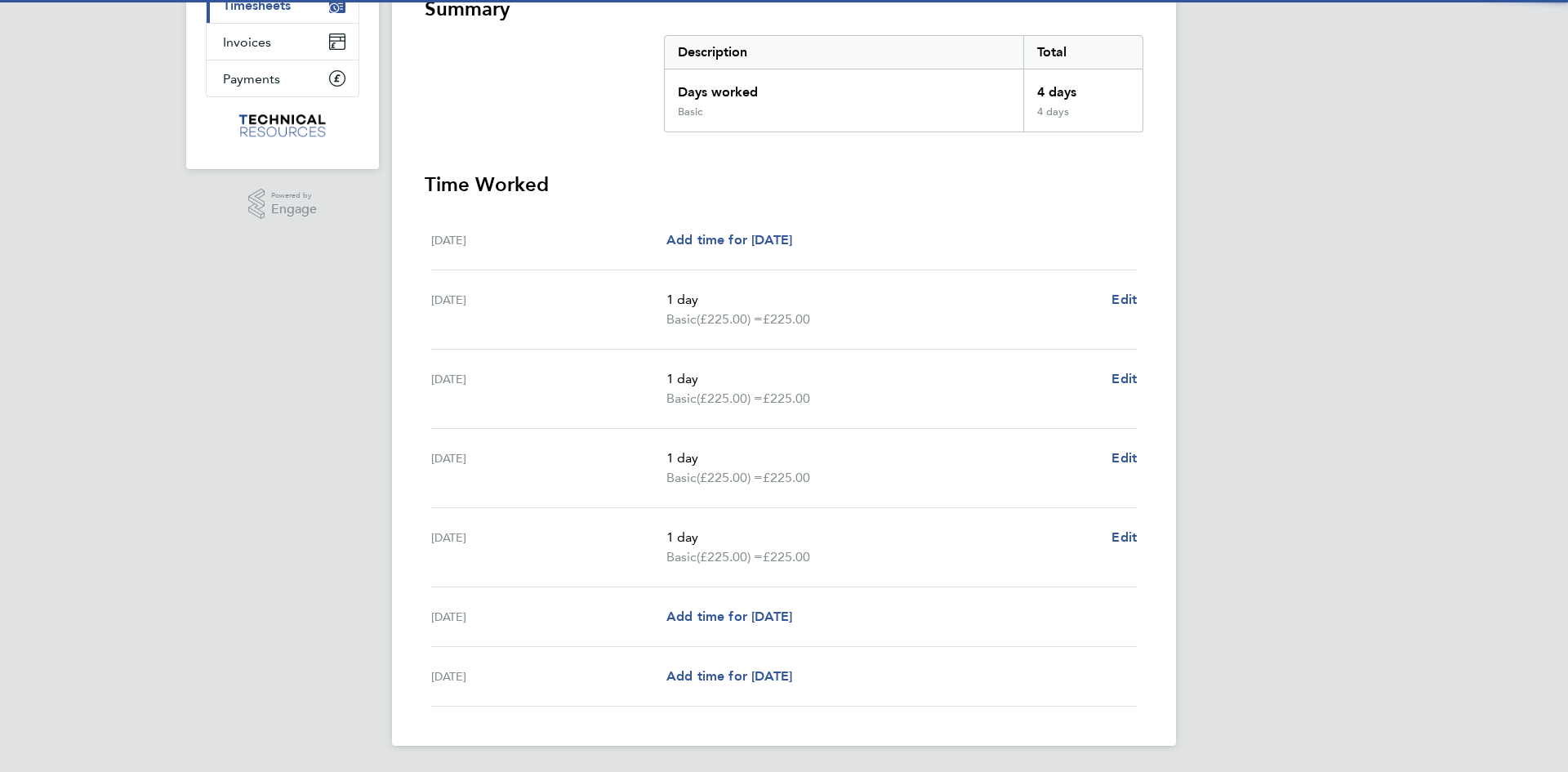
scroll to position [231, 0]
